Goal: Information Seeking & Learning: Check status

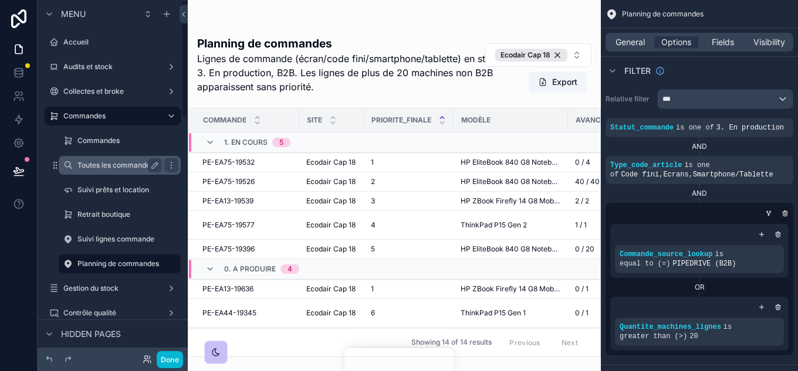
click at [110, 167] on label "Toutes les commandes" at bounding box center [117, 165] width 80 height 9
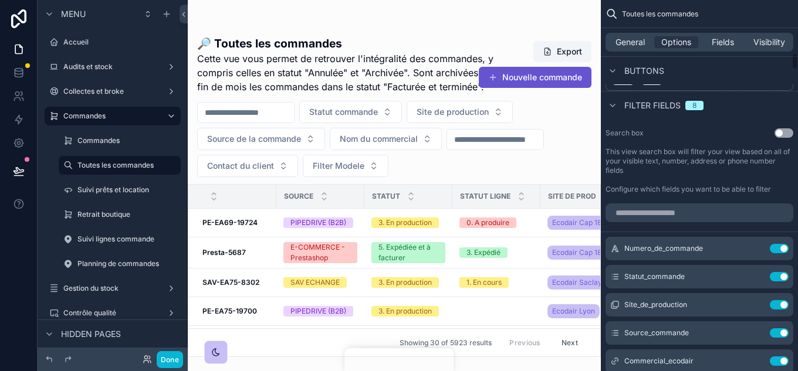
scroll to position [1115, 0]
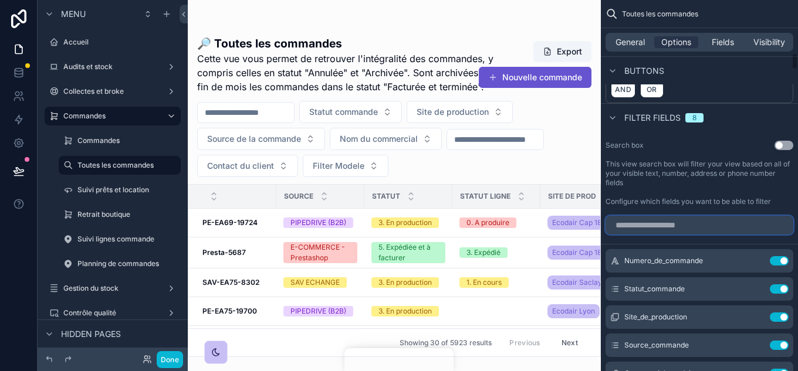
click at [677, 216] on input "scrollable content" at bounding box center [700, 225] width 188 height 19
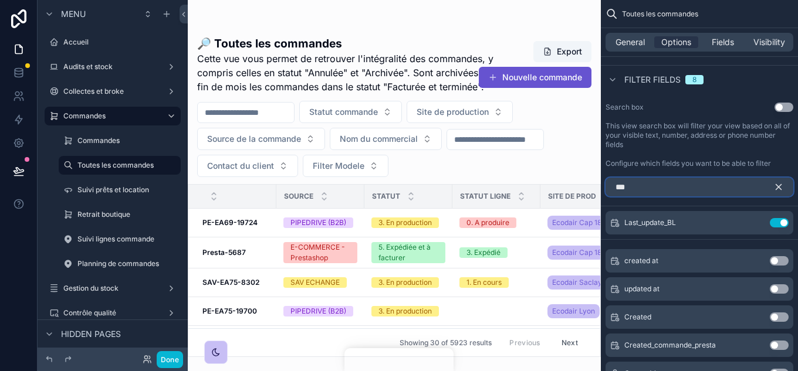
scroll to position [1174, 0]
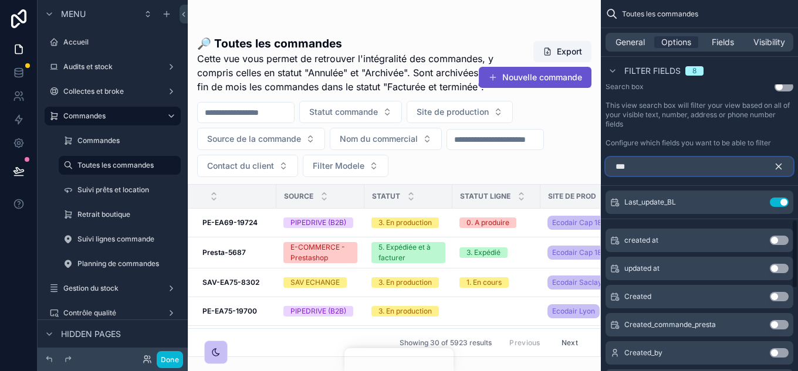
type input "***"
click at [779, 161] on icon "scrollable content" at bounding box center [778, 166] width 11 height 11
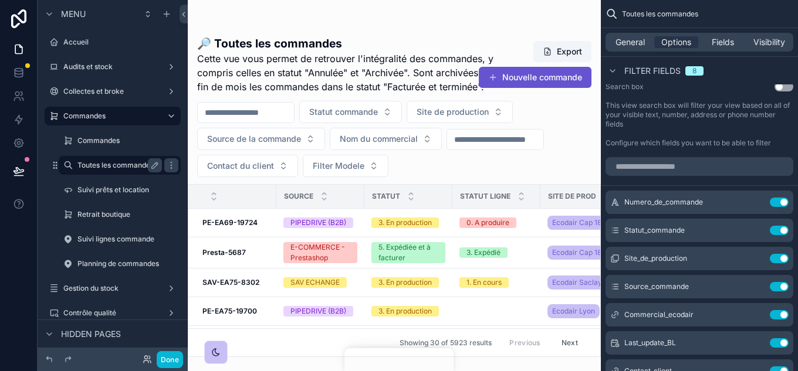
drag, startPoint x: 124, startPoint y: 145, endPoint x: 125, endPoint y: 166, distance: 21.2
click at [124, 145] on label "Commandes" at bounding box center [127, 140] width 101 height 9
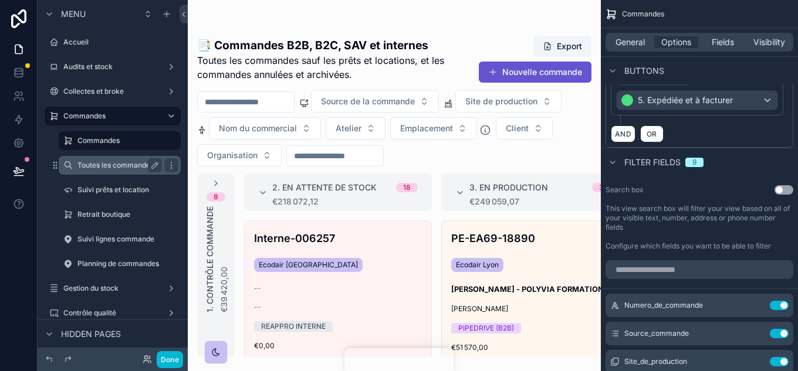
click at [108, 169] on label "Toutes les commandes" at bounding box center [117, 165] width 80 height 9
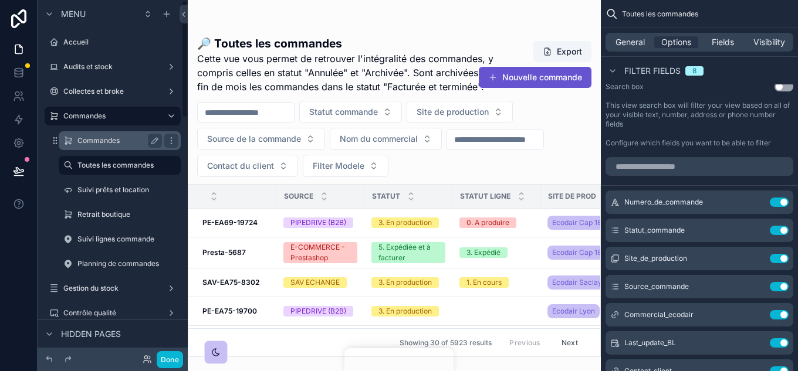
click at [89, 144] on label "Commandes" at bounding box center [117, 140] width 80 height 9
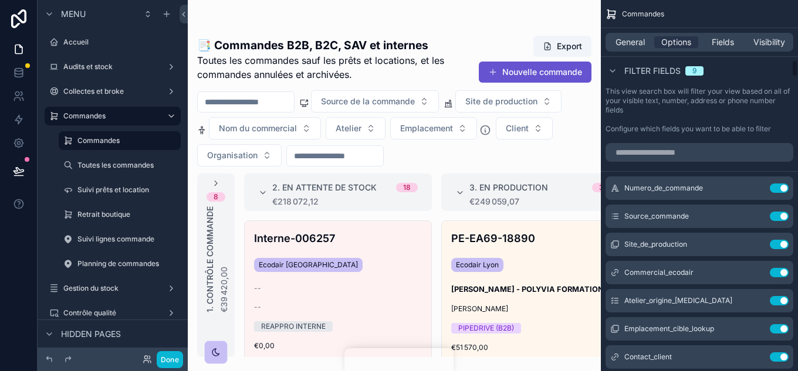
scroll to position [1408, 0]
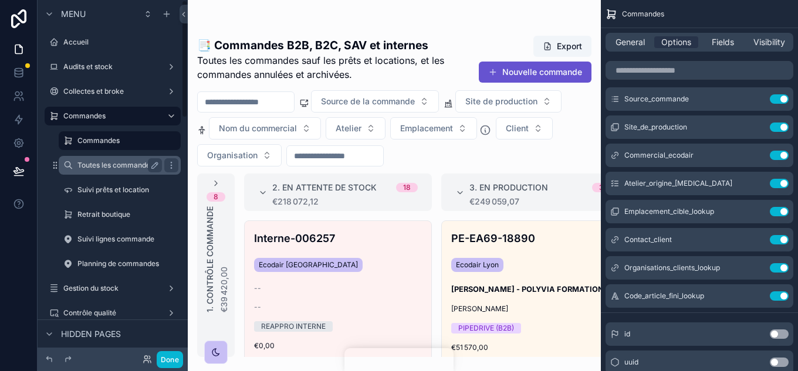
click at [108, 160] on div "Toutes les commandes" at bounding box center [119, 165] width 85 height 14
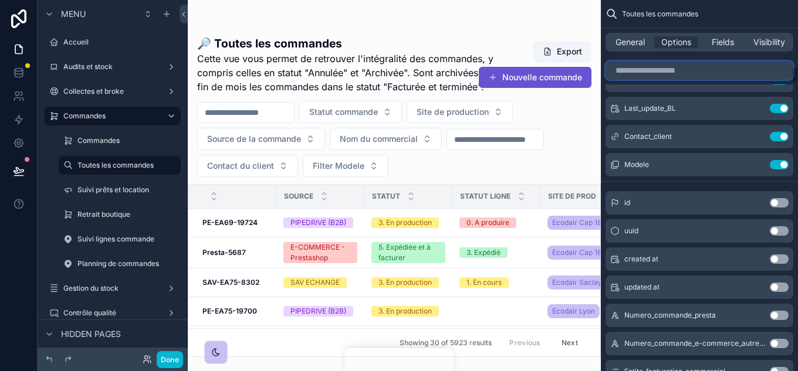
click at [671, 67] on input "scrollable content" at bounding box center [700, 70] width 188 height 19
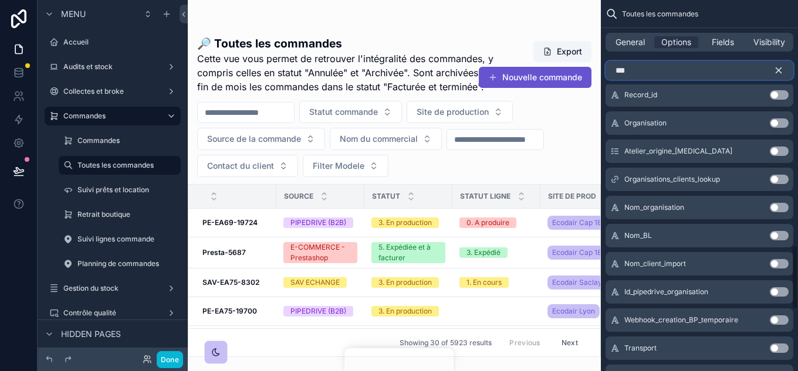
scroll to position [1083, 0]
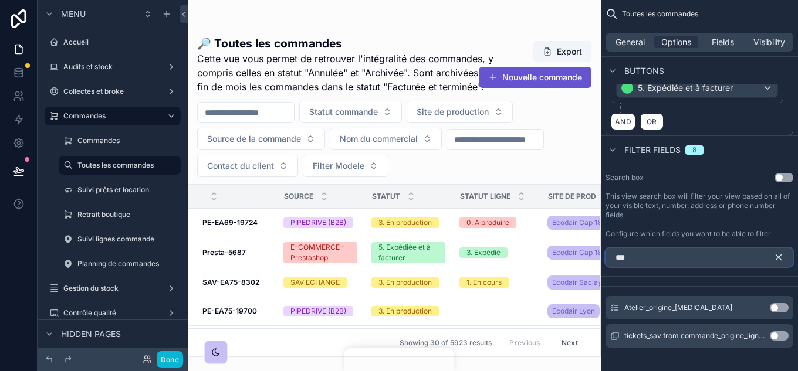
type input "***"
click at [777, 303] on button "Use setting" at bounding box center [779, 307] width 19 height 9
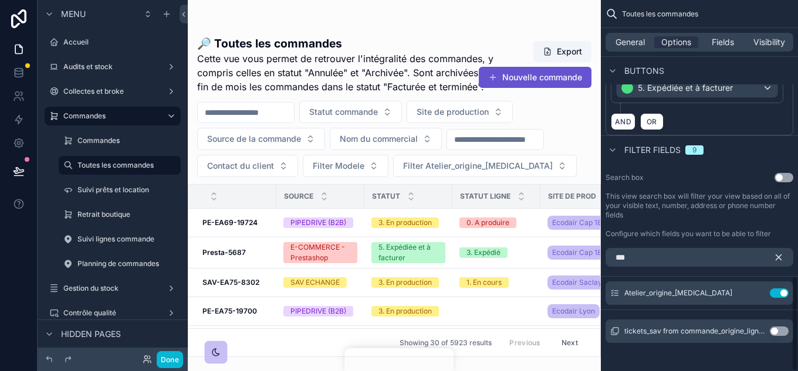
scroll to position [1078, 0]
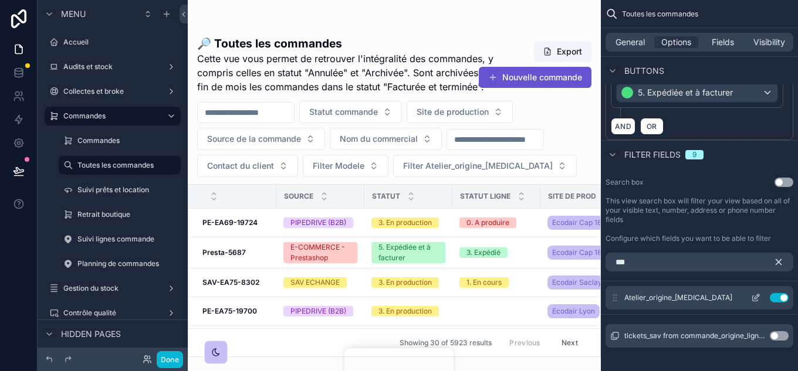
click at [754, 293] on icon "scrollable content" at bounding box center [755, 297] width 9 height 9
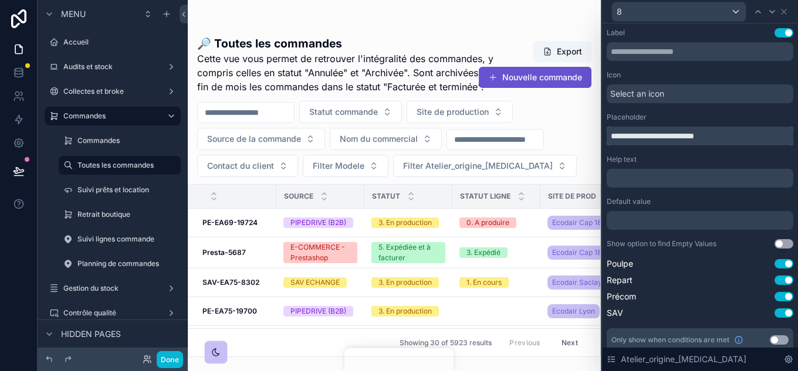
drag, startPoint x: 721, startPoint y: 138, endPoint x: 586, endPoint y: 137, distance: 135.0
click at [586, 137] on div "**********" at bounding box center [399, 185] width 798 height 371
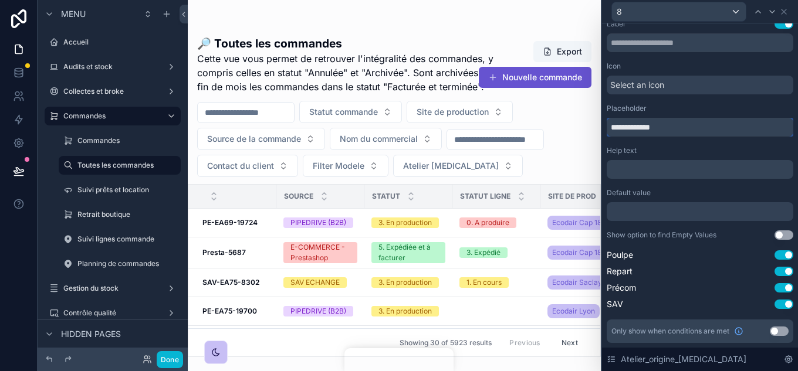
scroll to position [0, 0]
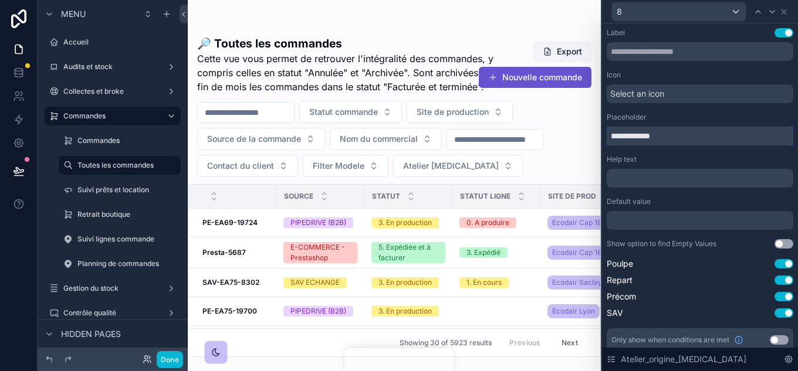
type input "**********"
click at [650, 6] on div "8" at bounding box center [679, 11] width 134 height 19
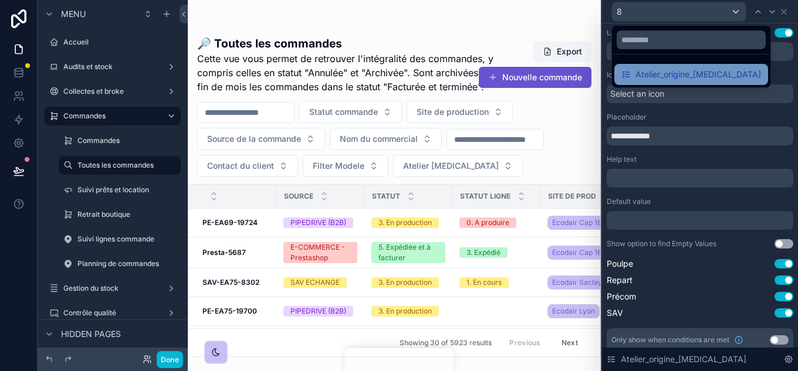
click at [681, 75] on span "Atelier_origine_CAP18" at bounding box center [699, 74] width 126 height 14
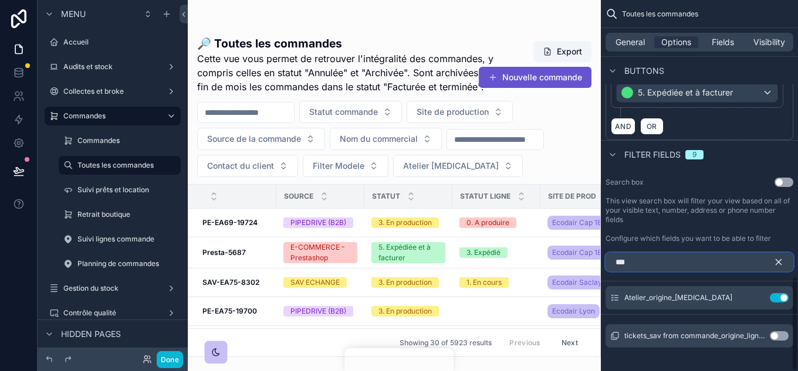
click at [773, 253] on input "***" at bounding box center [700, 262] width 188 height 19
click at [784, 254] on button "scrollable content" at bounding box center [783, 262] width 20 height 19
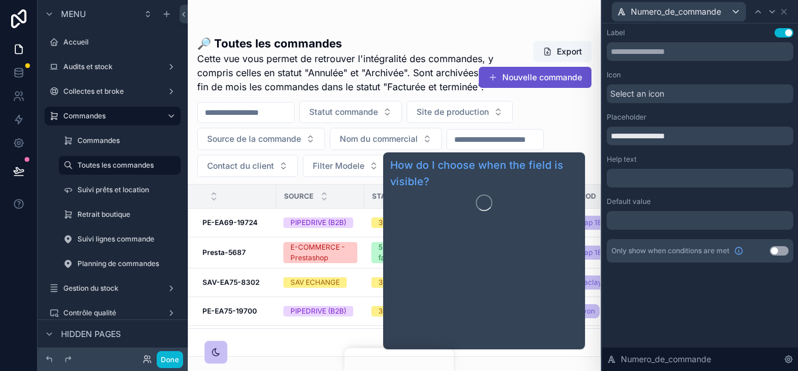
scroll to position [1254, 0]
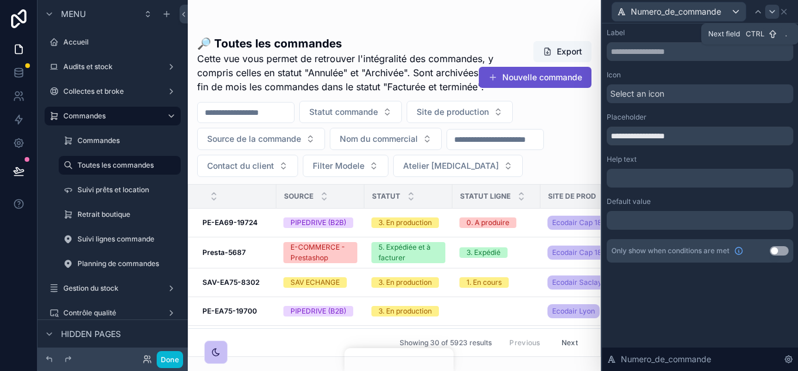
click at [778, 14] on div at bounding box center [772, 12] width 14 height 14
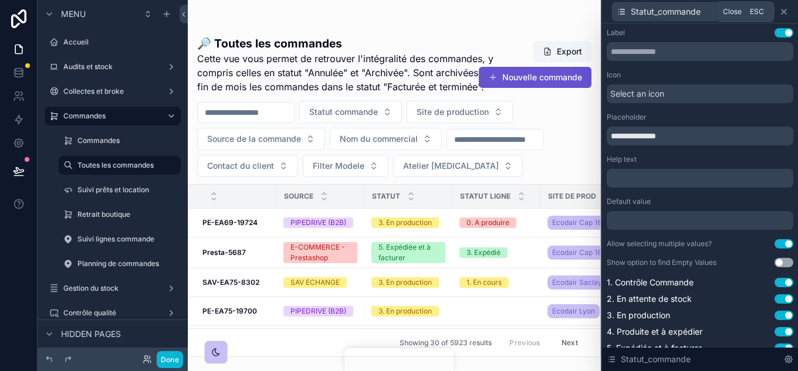
click at [785, 13] on icon at bounding box center [783, 11] width 9 height 9
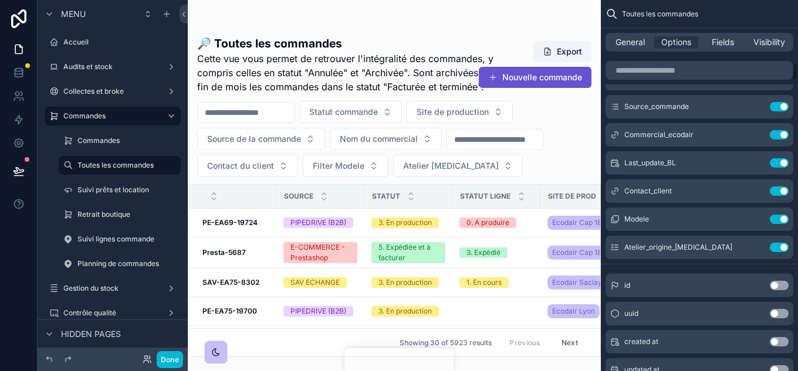
scroll to position [1371, 0]
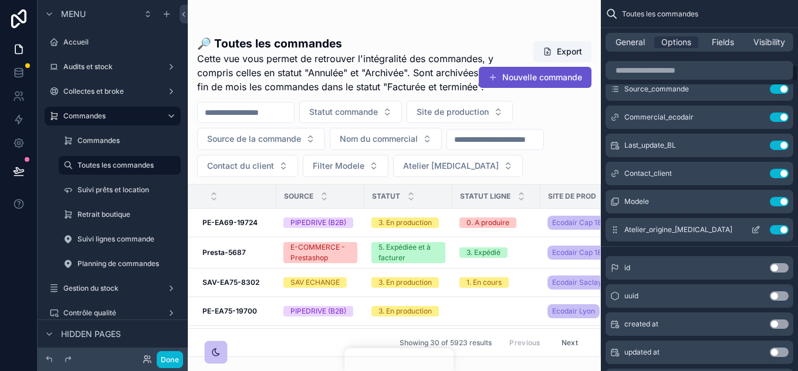
click at [757, 225] on icon "scrollable content" at bounding box center [755, 229] width 9 height 9
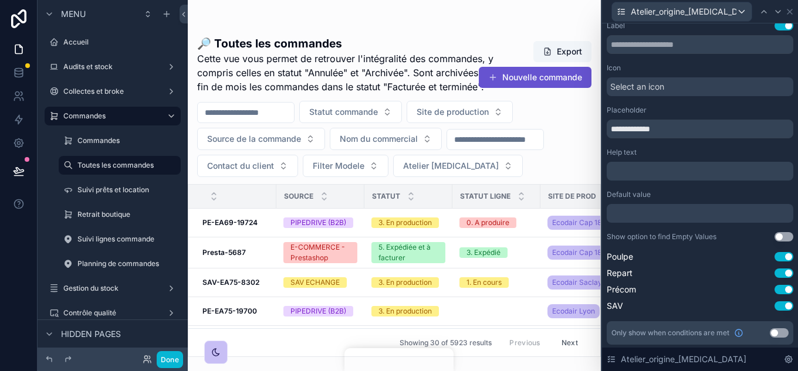
scroll to position [9, 0]
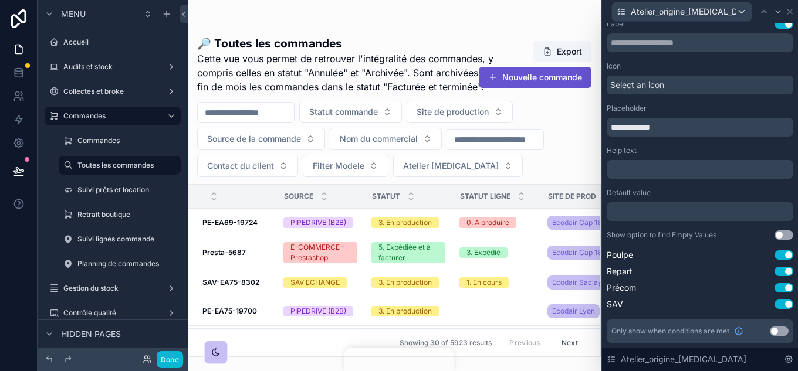
click at [772, 329] on button "Use setting" at bounding box center [779, 331] width 19 height 9
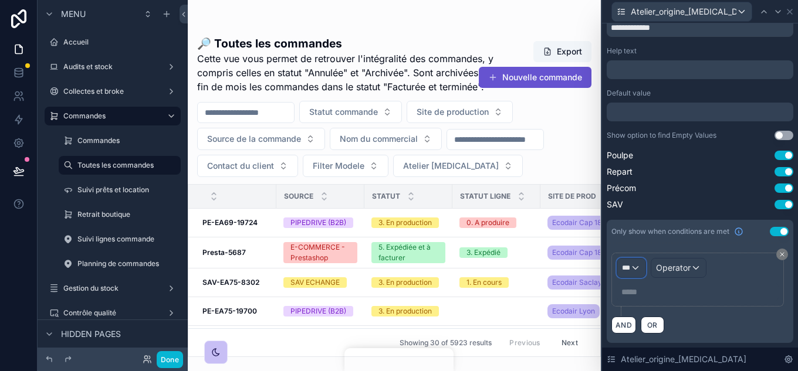
click at [636, 266] on div "***" at bounding box center [631, 268] width 28 height 19
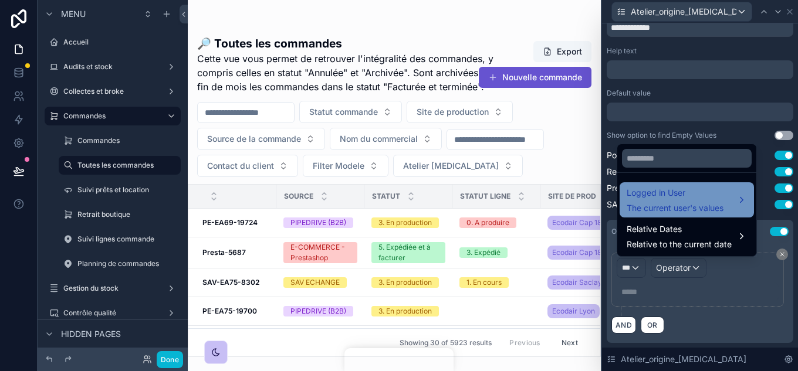
click at [691, 196] on span "Logged in User" at bounding box center [675, 193] width 97 height 14
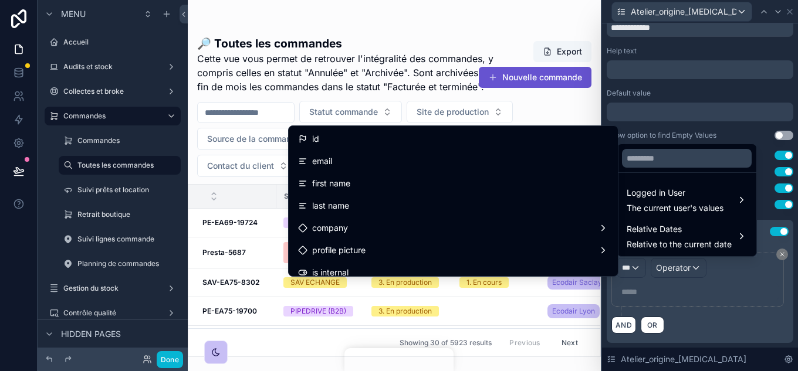
click at [766, 307] on div at bounding box center [700, 185] width 196 height 371
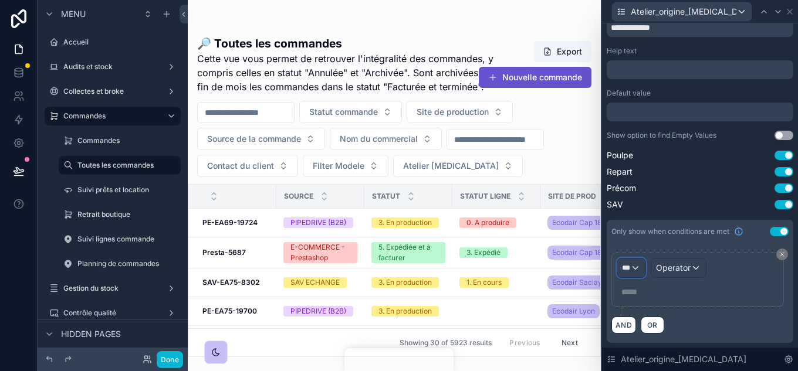
click at [638, 266] on div "***" at bounding box center [631, 268] width 28 height 19
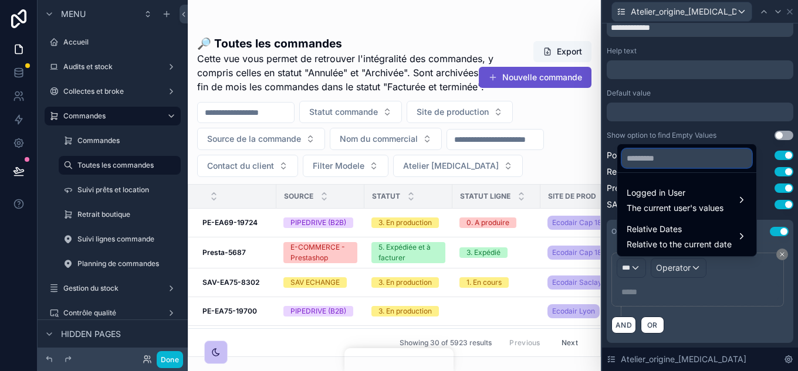
click at [654, 154] on input "text" at bounding box center [687, 158] width 130 height 19
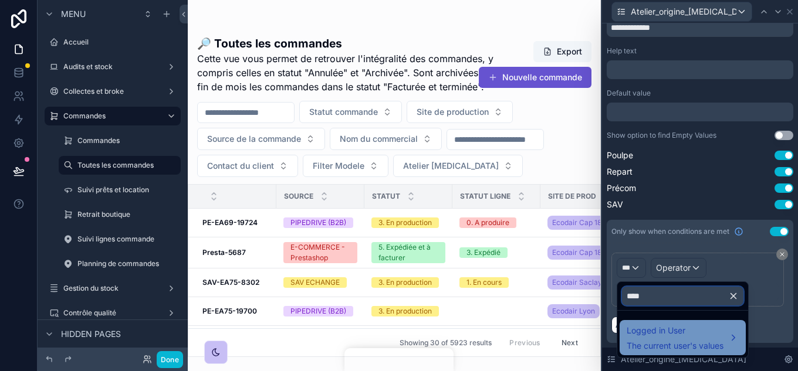
type input "****"
click at [665, 346] on span "The current user's values" at bounding box center [675, 346] width 97 height 12
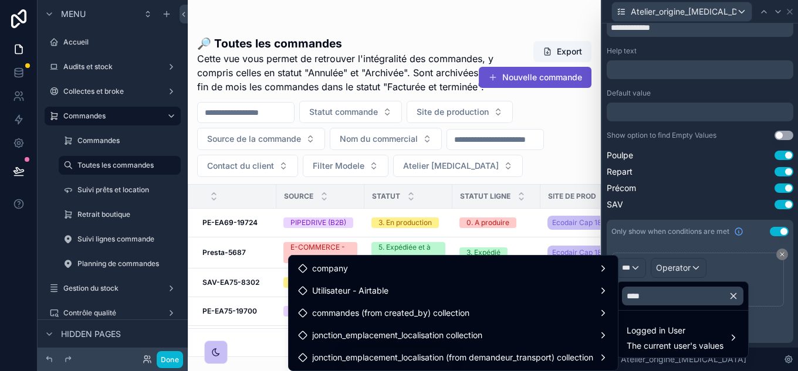
click at [771, 228] on div at bounding box center [700, 185] width 196 height 371
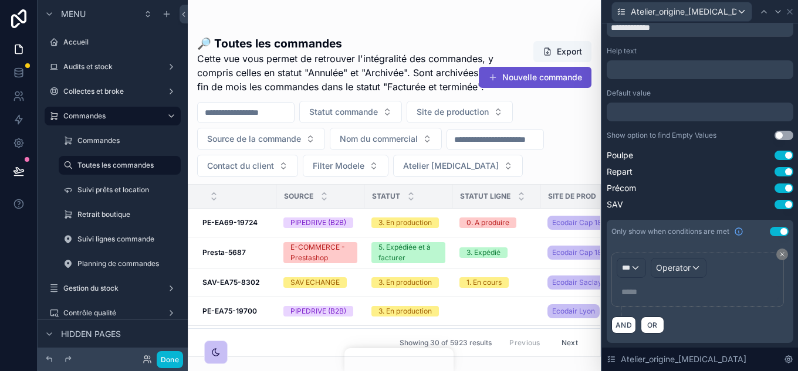
click at [777, 231] on button "Use setting" at bounding box center [779, 231] width 19 height 9
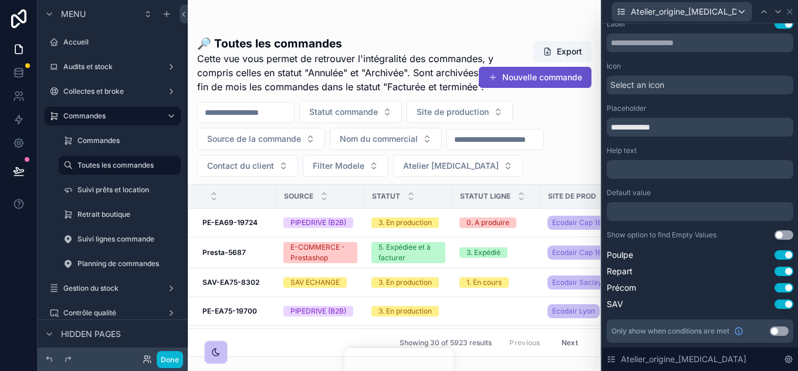
scroll to position [9, 0]
click at [164, 357] on button "Done" at bounding box center [170, 360] width 26 height 17
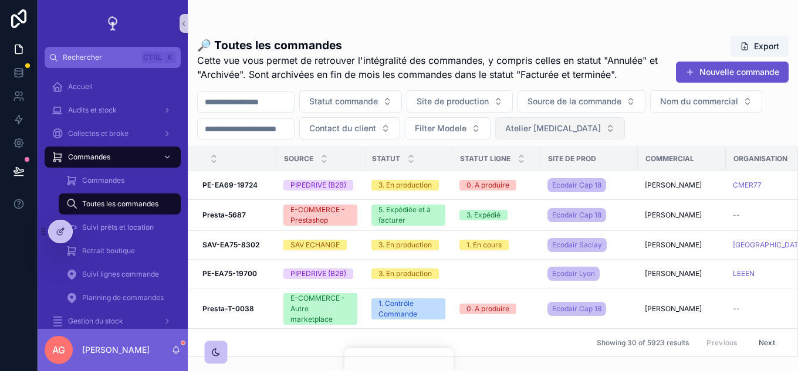
click at [625, 126] on button "Atelier [MEDICAL_DATA]" at bounding box center [560, 128] width 130 height 22
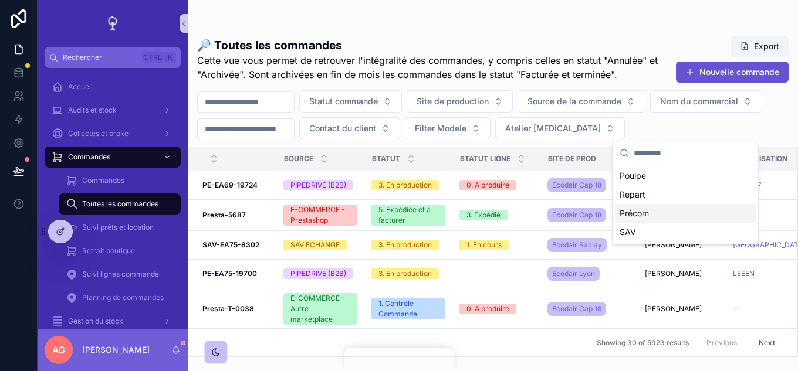
click at [648, 210] on div "Précom" at bounding box center [685, 213] width 141 height 19
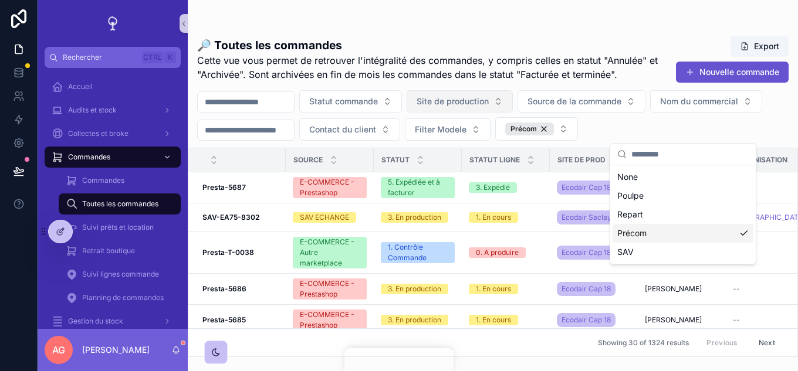
click at [513, 104] on button "Site de production" at bounding box center [460, 101] width 106 height 22
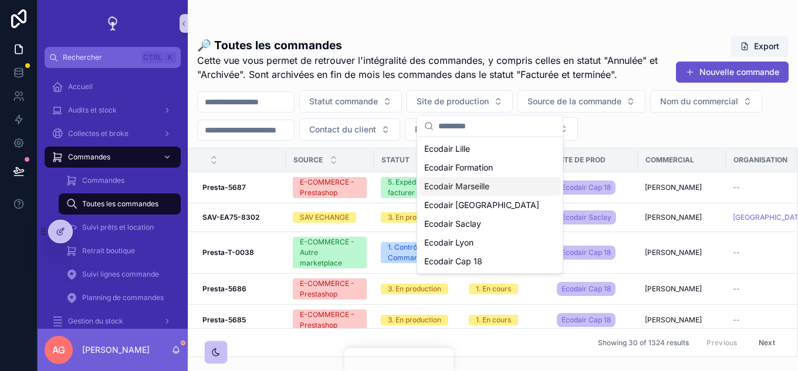
click at [482, 188] on span "Ecodair Marseille" at bounding box center [456, 187] width 65 height 12
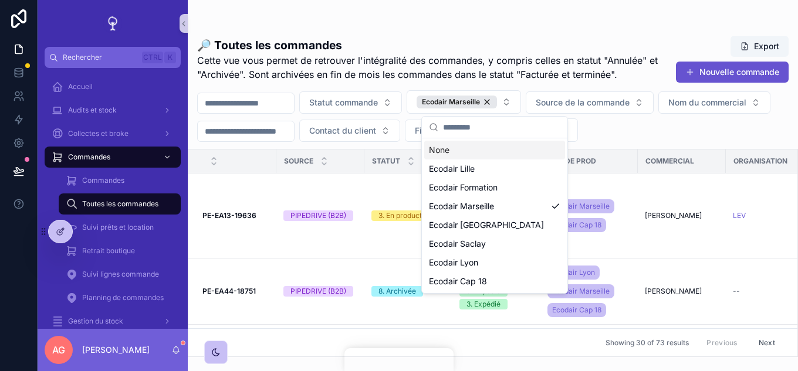
click at [753, 117] on div "Statut commande Ecodair Marseille Source de la commande Nom du commercial Conta…" at bounding box center [493, 116] width 610 height 52
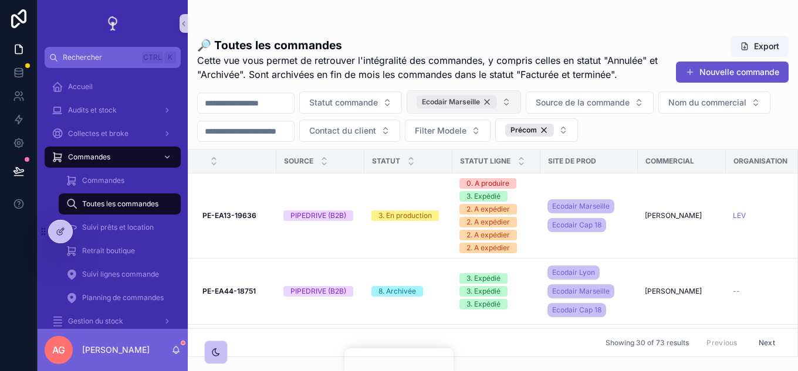
click at [497, 103] on div "Ecodair Marseille" at bounding box center [457, 102] width 80 height 13
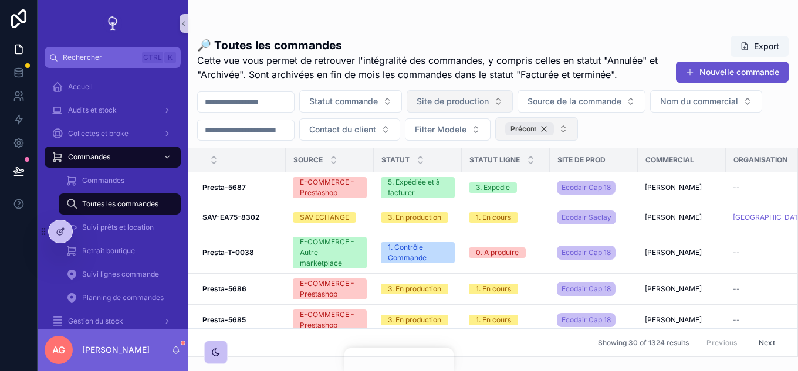
click at [554, 126] on div "Précom" at bounding box center [529, 129] width 49 height 13
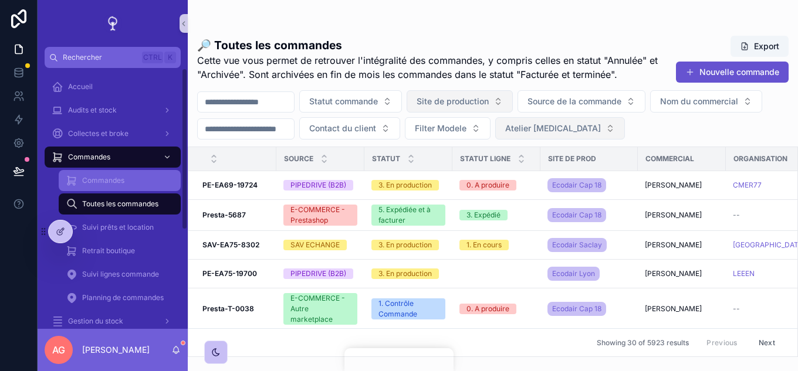
click at [125, 175] on div "Commandes" at bounding box center [120, 180] width 108 height 19
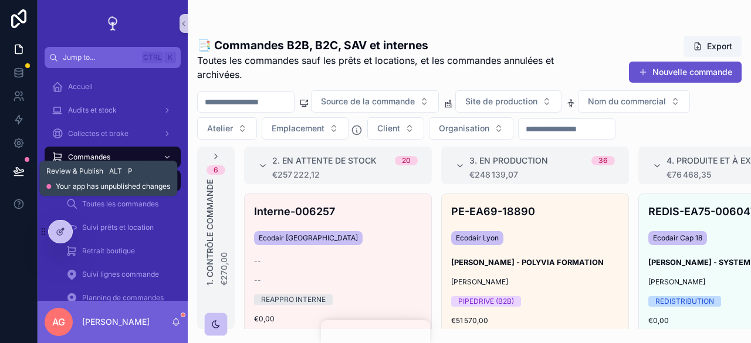
click at [157, 188] on span "Your app has unpublished changes" at bounding box center [113, 186] width 114 height 9
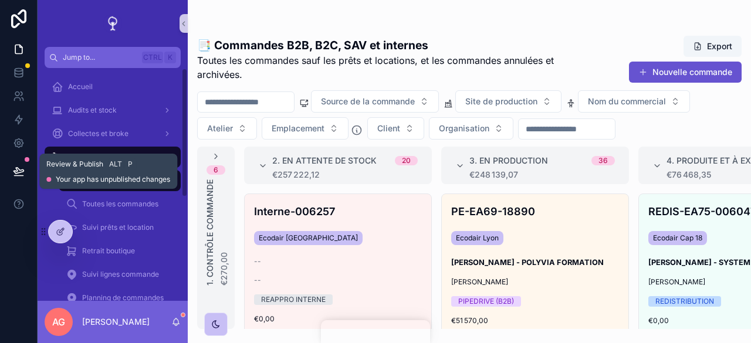
click at [22, 168] on icon at bounding box center [19, 171] width 12 height 12
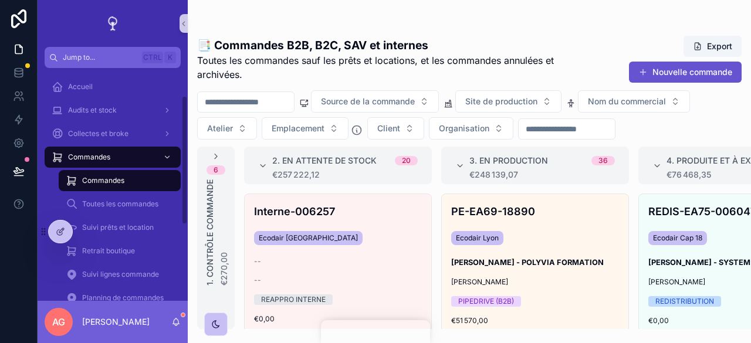
scroll to position [50, 0]
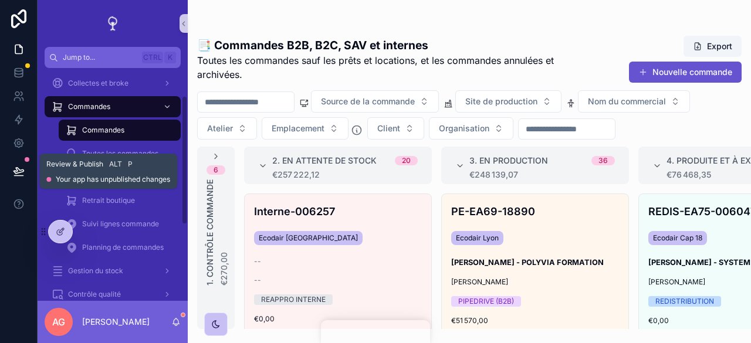
click at [24, 171] on icon at bounding box center [19, 171] width 12 height 12
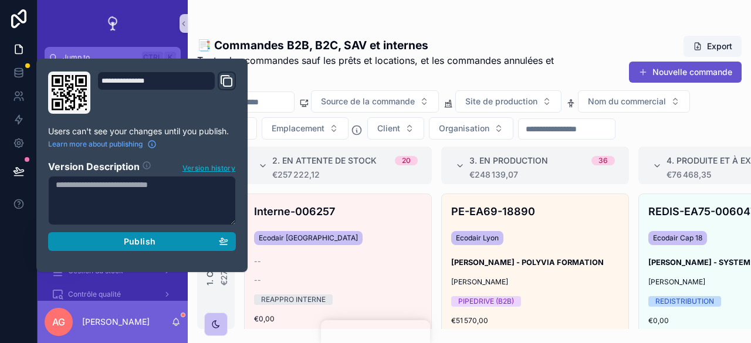
click at [125, 245] on span "Publish" at bounding box center [140, 242] width 32 height 11
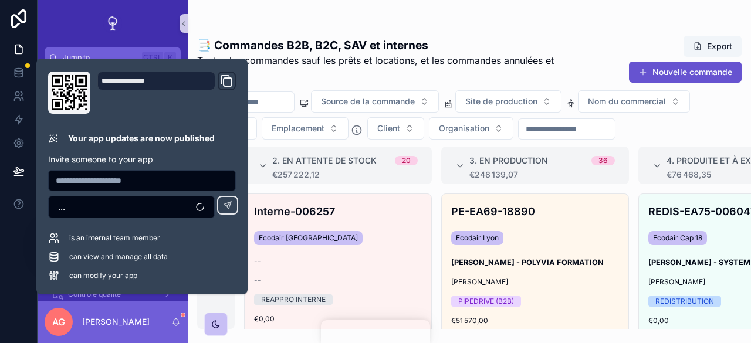
click at [406, 72] on span "Toutes les commandes sauf les prêts et locations, et les commandes annulées et …" at bounding box center [383, 67] width 373 height 28
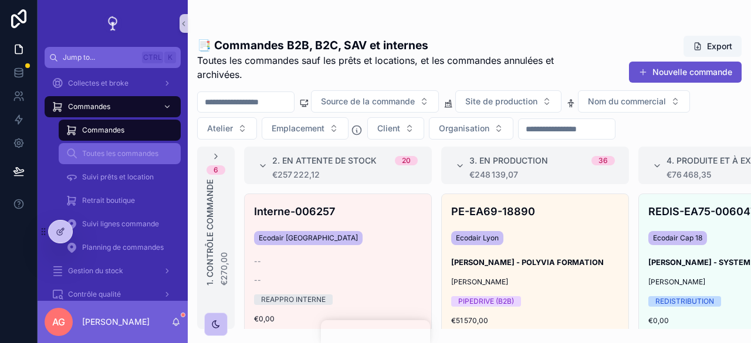
click at [121, 147] on div "Toutes les commandes" at bounding box center [120, 153] width 108 height 19
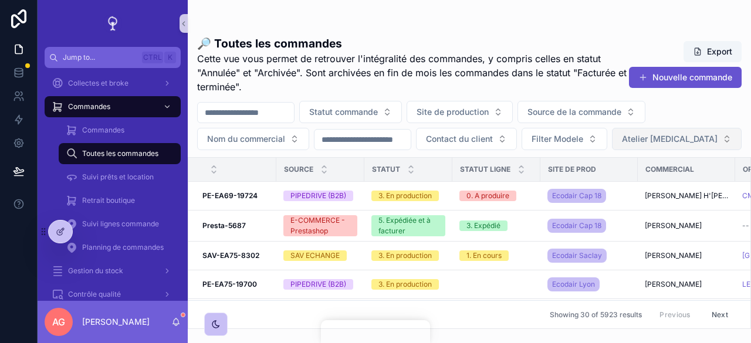
click at [709, 141] on button "Atelier [MEDICAL_DATA]" at bounding box center [677, 139] width 130 height 22
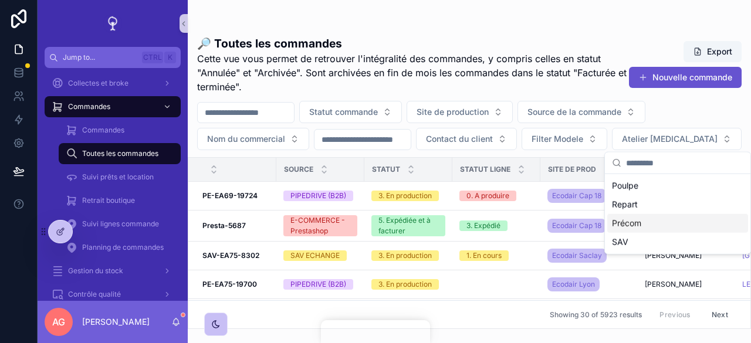
click at [625, 218] on div "Précom" at bounding box center [677, 223] width 141 height 19
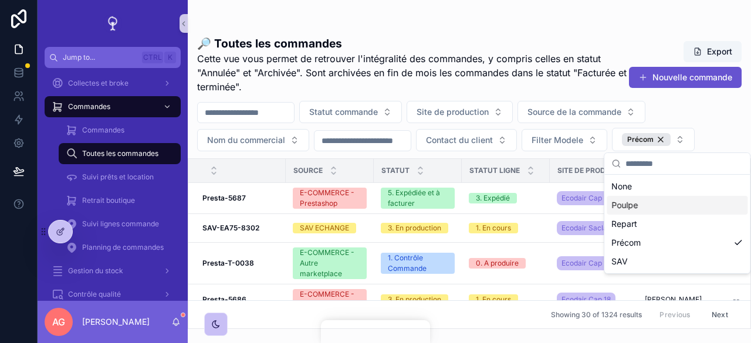
click at [700, 112] on div "Statut commande Site de production Source de la commande Nom du commercial Cont…" at bounding box center [469, 126] width 563 height 50
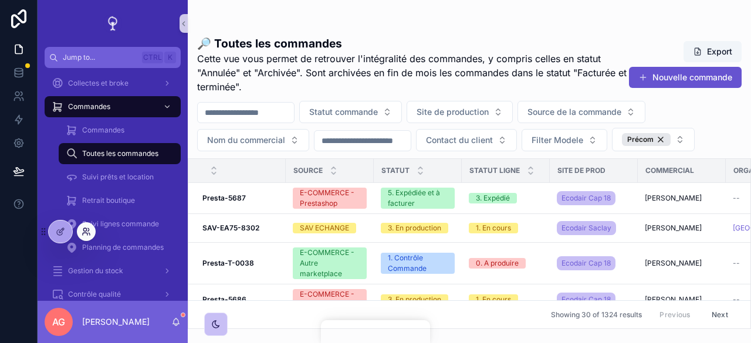
click at [82, 231] on icon at bounding box center [86, 231] width 9 height 9
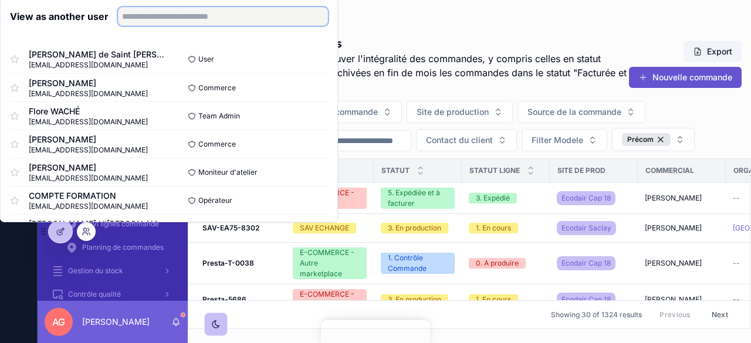
click at [163, 17] on input "text" at bounding box center [223, 16] width 210 height 19
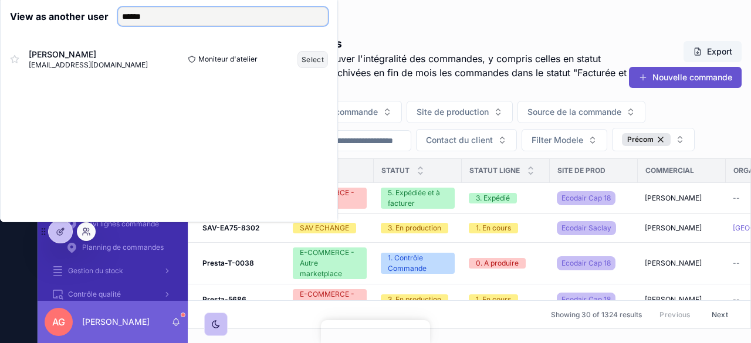
type input "******"
click at [313, 55] on button "Select" at bounding box center [313, 59] width 31 height 17
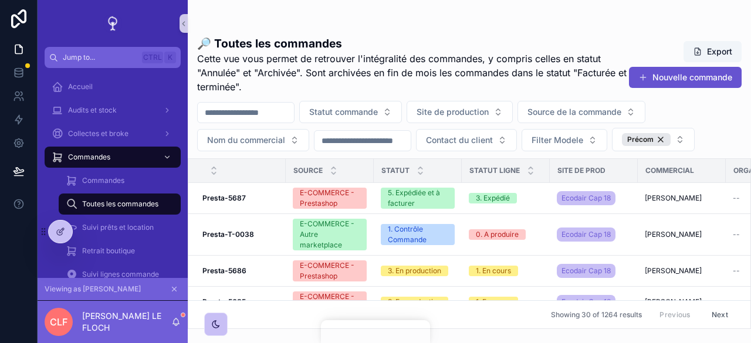
click at [178, 289] on button at bounding box center [174, 289] width 13 height 13
